Goal: Contribute content: Add original content to the website for others to see

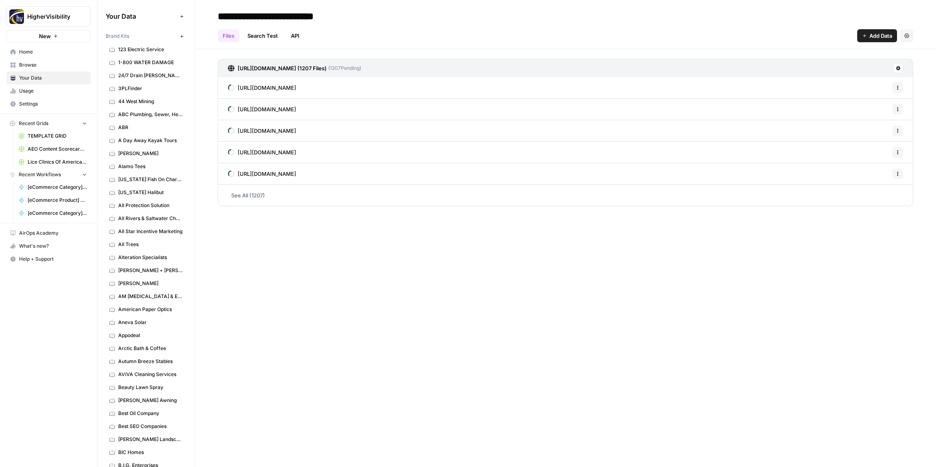
scroll to position [519, 0]
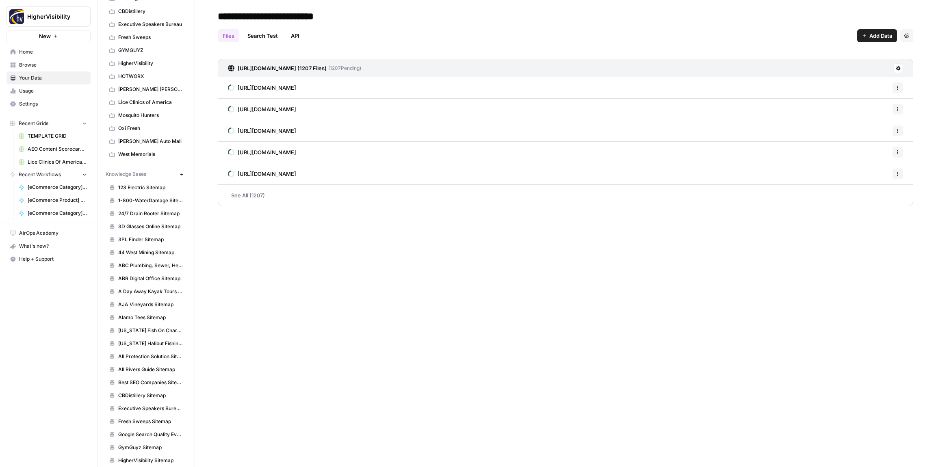
click at [381, 301] on div "**********" at bounding box center [565, 233] width 741 height 467
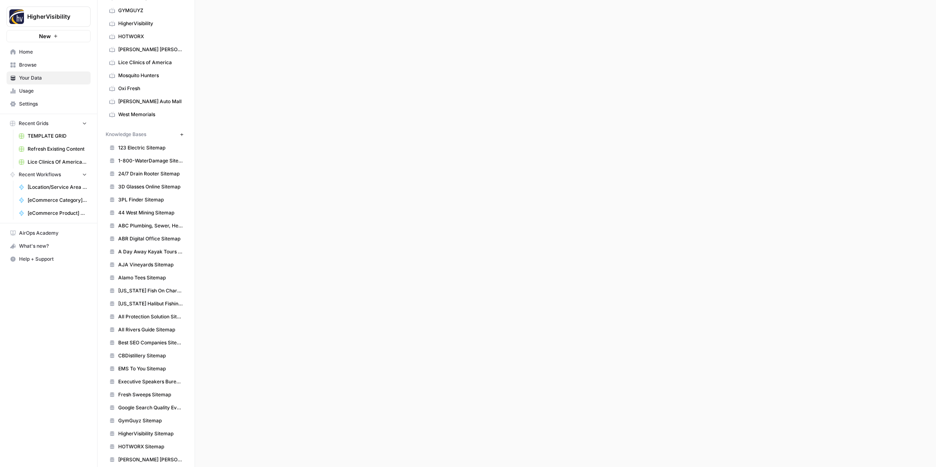
scroll to position [646, 0]
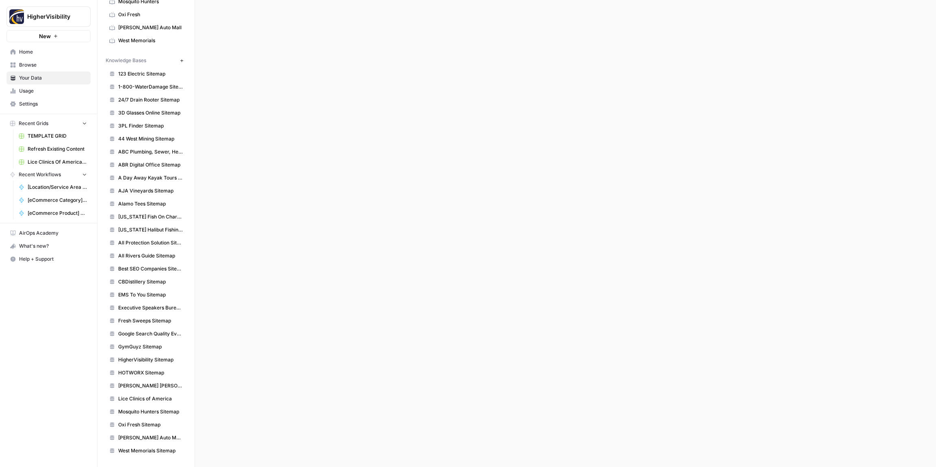
click at [140, 260] on link "All Rivers Guide Sitemap" at bounding box center [146, 255] width 81 height 13
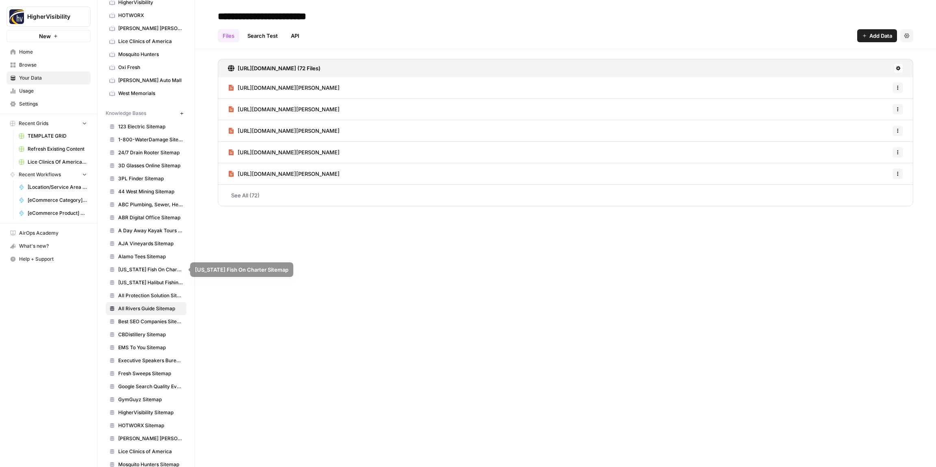
scroll to position [592, 0]
click at [180, 111] on button "New" at bounding box center [182, 115] width 10 height 10
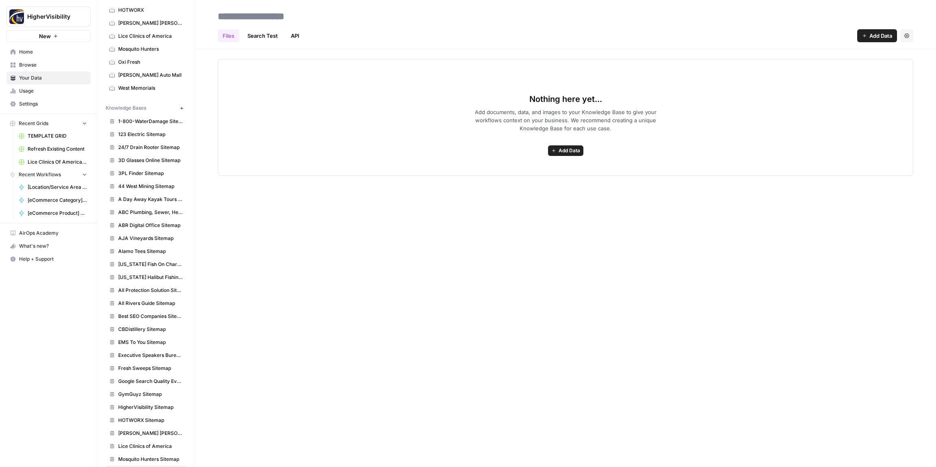
scroll to position [599, 0]
click at [570, 151] on span "Add Data" at bounding box center [570, 150] width 22 height 7
click at [536, 180] on span "Web Scrape" at bounding box center [536, 180] width 74 height 8
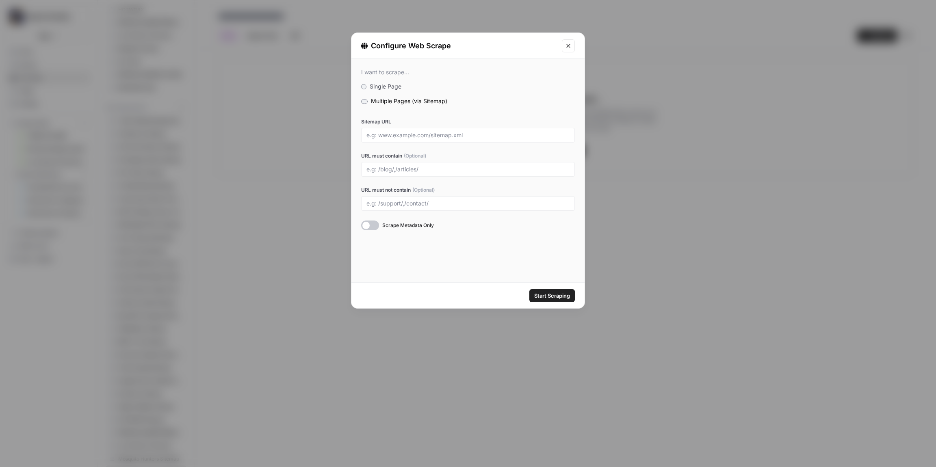
click at [388, 130] on div at bounding box center [468, 135] width 214 height 15
click at [419, 137] on input "Sitemap URL" at bounding box center [467, 135] width 203 height 7
paste input "https://alltrees.biz/sitemap_index.xml"
type input "https://alltrees.biz/sitemap_index.xml"
drag, startPoint x: 531, startPoint y: 277, endPoint x: 540, endPoint y: 288, distance: 13.9
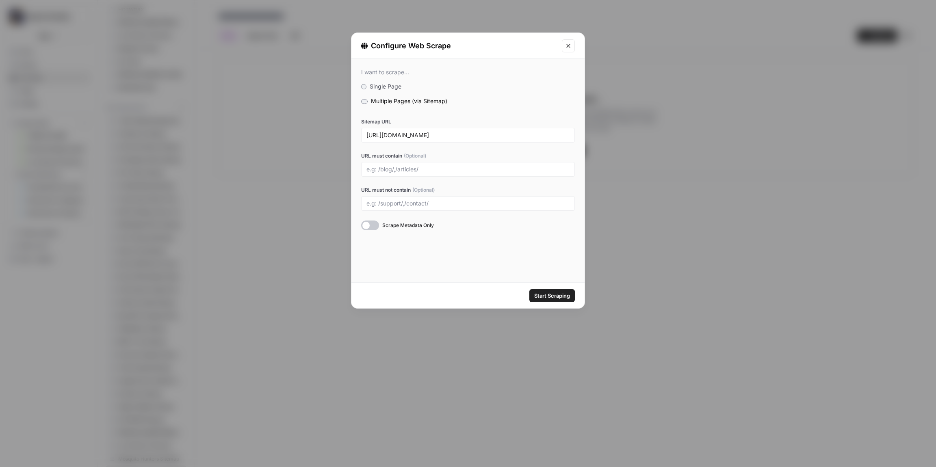
click at [531, 277] on div "I want to scrape... Single Page Multiple Pages (via Sitemap) Sitemap URL https:…" at bounding box center [467, 170] width 233 height 223
click at [544, 294] on span "Start Scraping" at bounding box center [552, 296] width 36 height 8
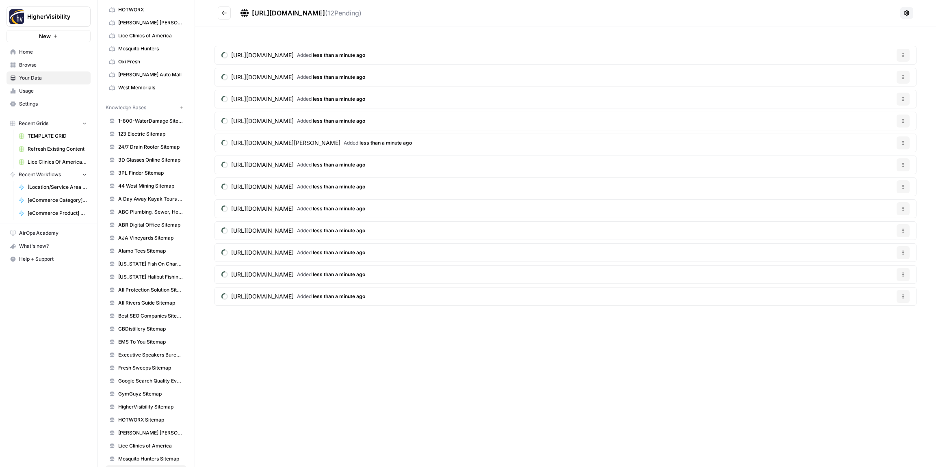
click at [223, 11] on icon "Go back" at bounding box center [224, 13] width 6 height 6
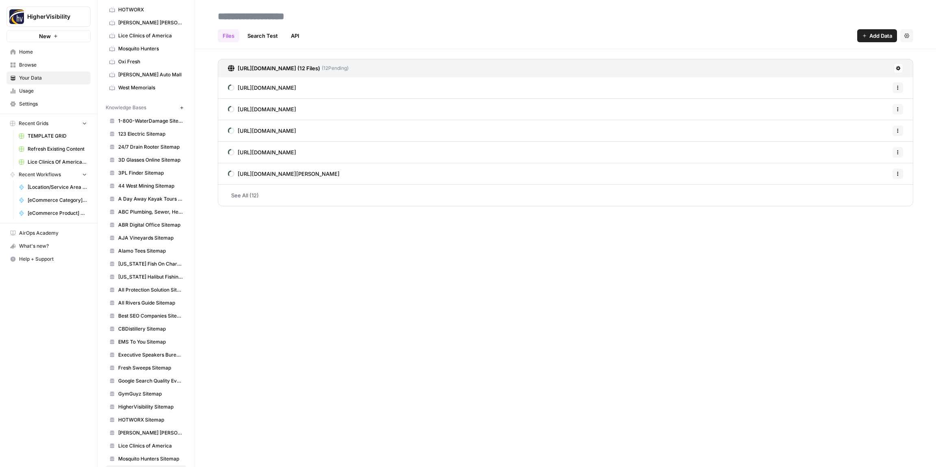
click at [256, 15] on input at bounding box center [280, 16] width 130 height 16
type input "**********"
click at [370, 25] on div "Files Search Test API Add Data Settings" at bounding box center [566, 33] width 696 height 20
click at [256, 271] on div "**********" at bounding box center [565, 233] width 741 height 467
